Goal: Transaction & Acquisition: Download file/media

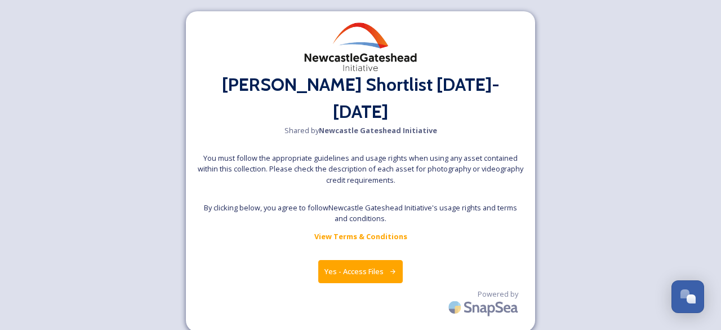
click at [356, 260] on button "Yes - Access Files" at bounding box center [360, 271] width 85 height 23
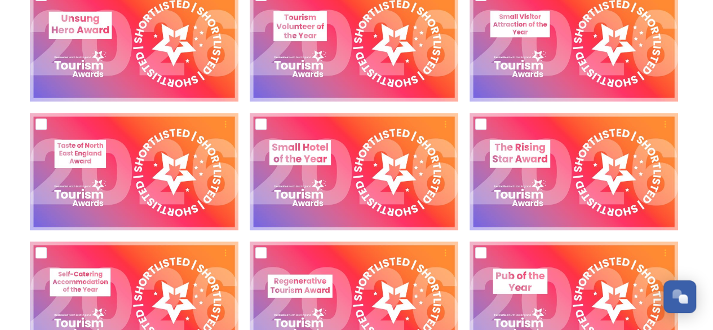
scroll to position [659, 0]
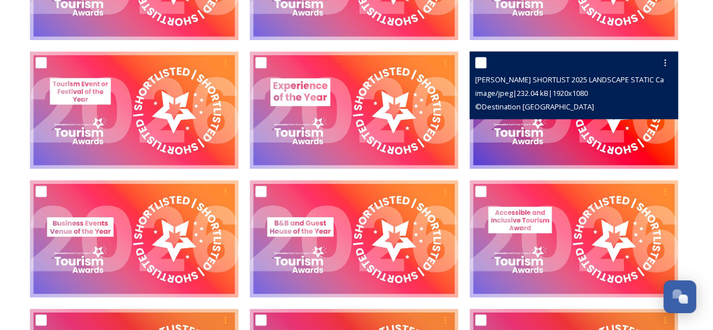
click at [615, 97] on div "image/jpeg | 232.04 kB | 1920 x 1080" at bounding box center [575, 93] width 200 height 14
click at [479, 63] on input "checkbox" at bounding box center [480, 62] width 11 height 11
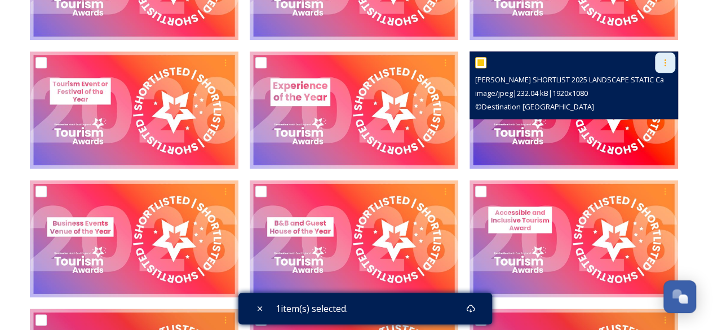
click at [661, 59] on icon at bounding box center [664, 62] width 9 height 9
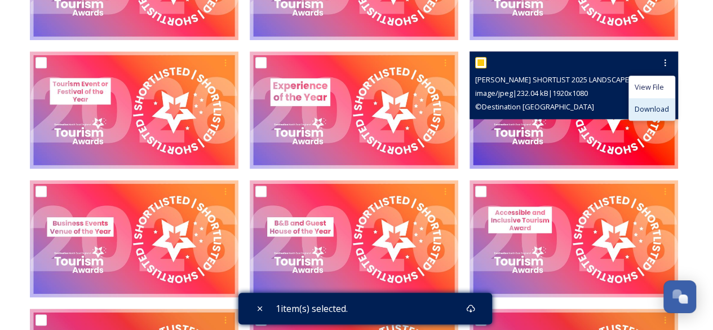
click at [649, 114] on div "Download" at bounding box center [652, 109] width 46 height 22
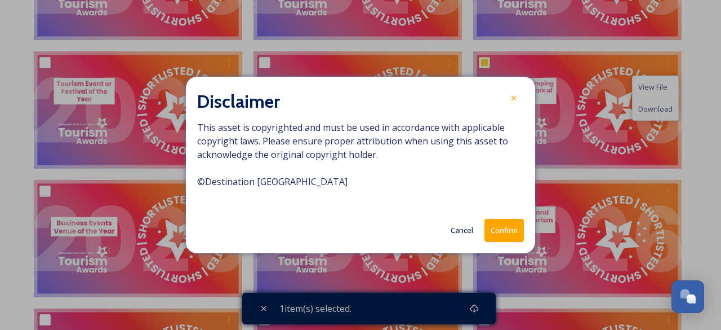
click at [512, 227] on button "Confirm" at bounding box center [504, 230] width 39 height 23
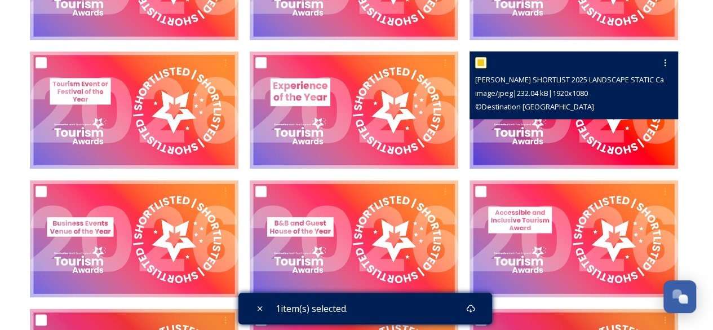
click at [480, 63] on input "checkbox" at bounding box center [480, 62] width 11 height 11
checkbox input "false"
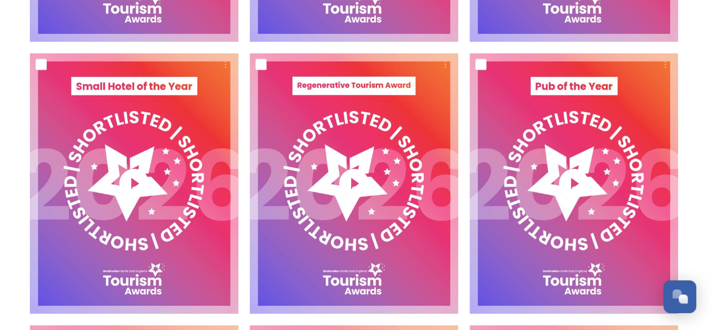
scroll to position [2780, 0]
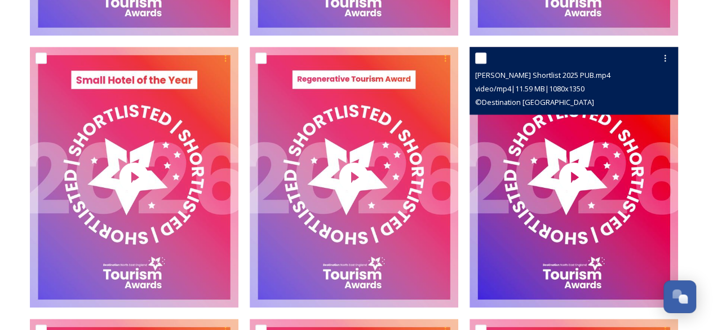
click at [481, 60] on input "checkbox" at bounding box center [480, 57] width 11 height 11
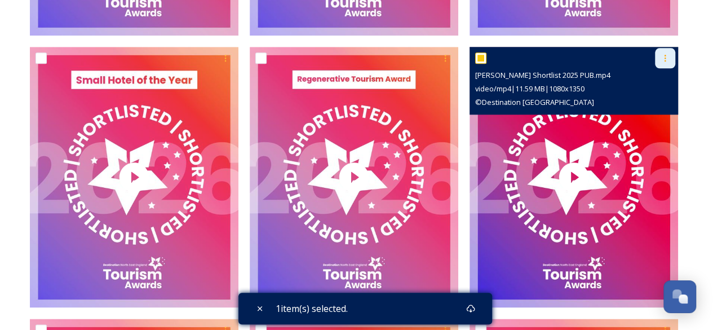
click at [663, 60] on icon at bounding box center [664, 58] width 9 height 9
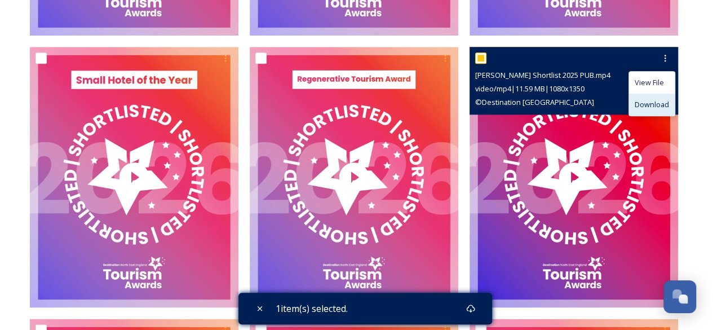
click at [640, 106] on span "Download" at bounding box center [651, 104] width 34 height 11
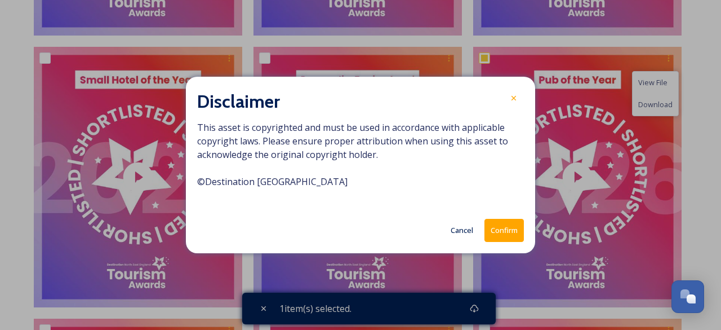
click at [512, 232] on button "Confirm" at bounding box center [504, 230] width 39 height 23
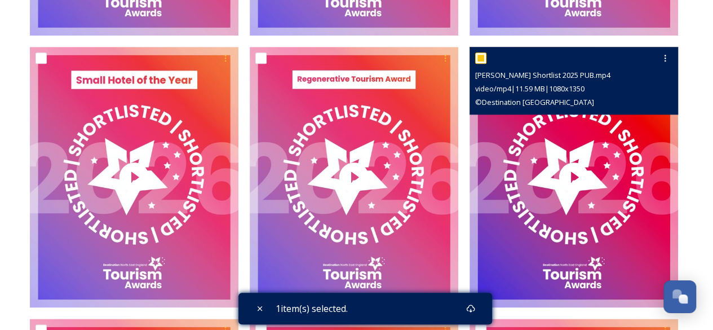
click at [483, 57] on input "checkbox" at bounding box center [480, 57] width 11 height 11
checkbox input "false"
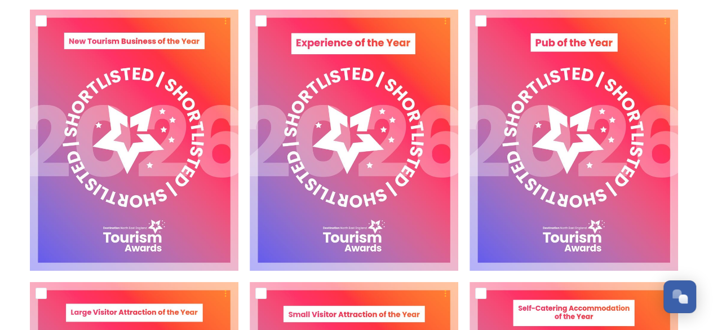
scroll to position [4139, 0]
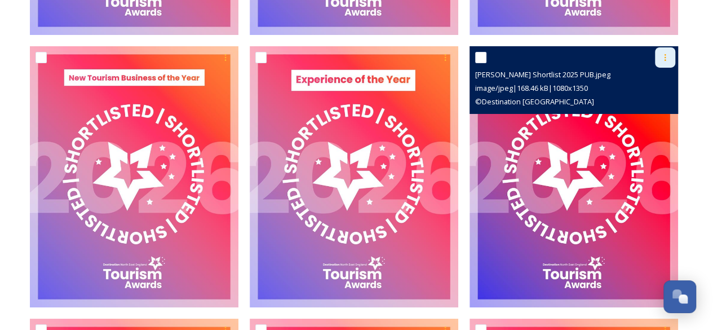
click at [667, 57] on icon at bounding box center [664, 57] width 9 height 9
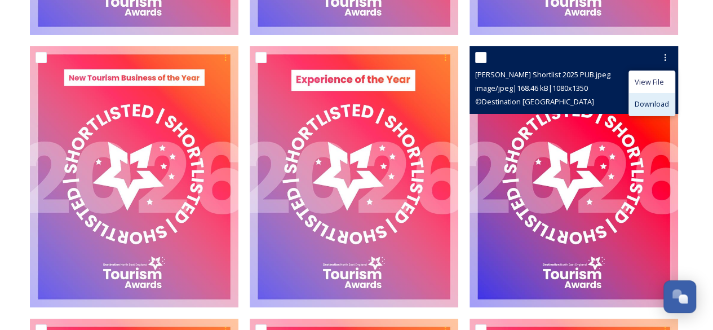
click at [649, 105] on span "Download" at bounding box center [651, 104] width 34 height 11
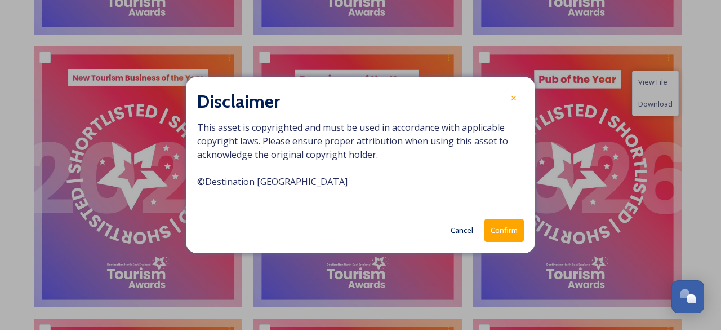
click at [498, 231] on button "Confirm" at bounding box center [504, 230] width 39 height 23
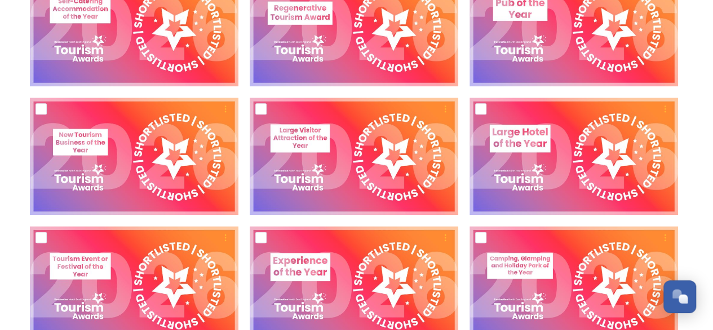
scroll to position [0, 0]
